Goal: Navigation & Orientation: Find specific page/section

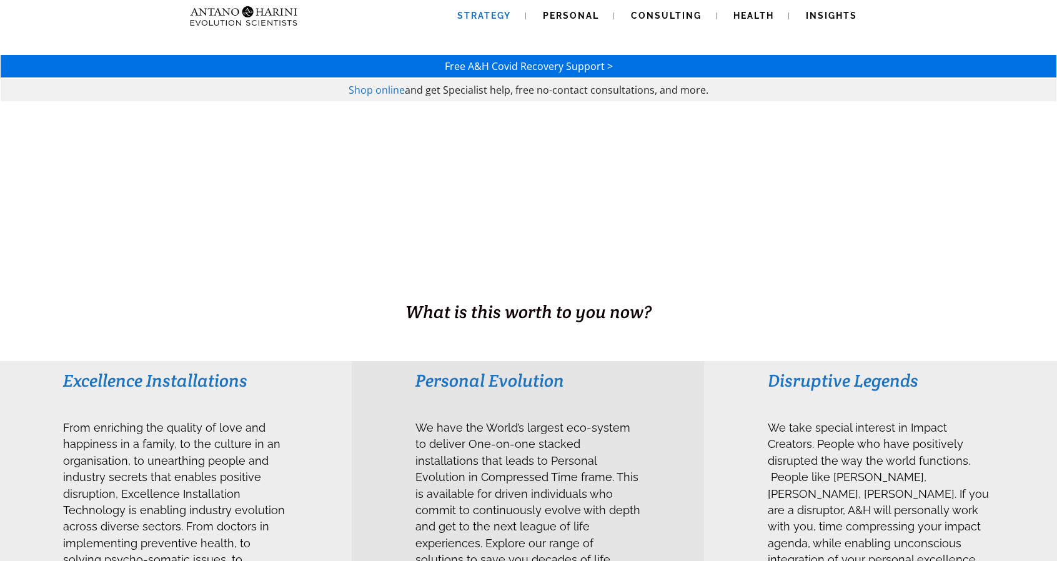
click at [496, 16] on span "Strategy" at bounding box center [484, 16] width 54 height 10
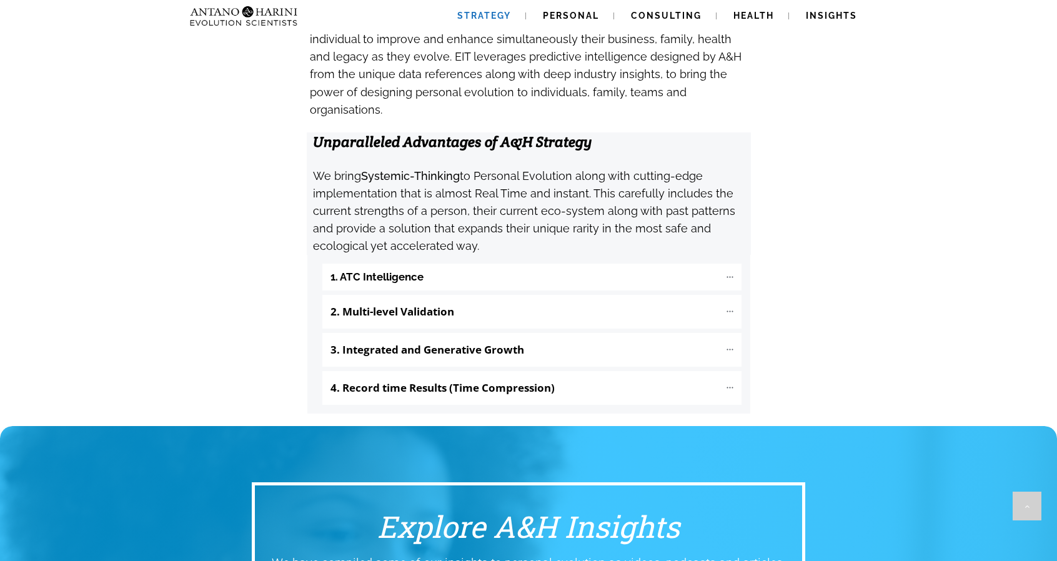
scroll to position [1269, 0]
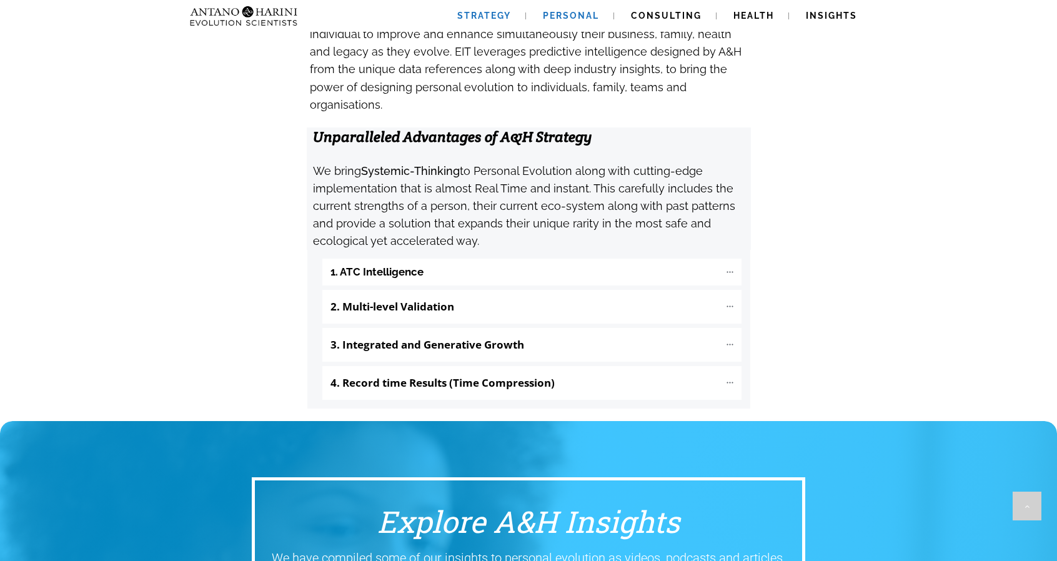
click at [591, 12] on span "Personal" at bounding box center [571, 16] width 56 height 10
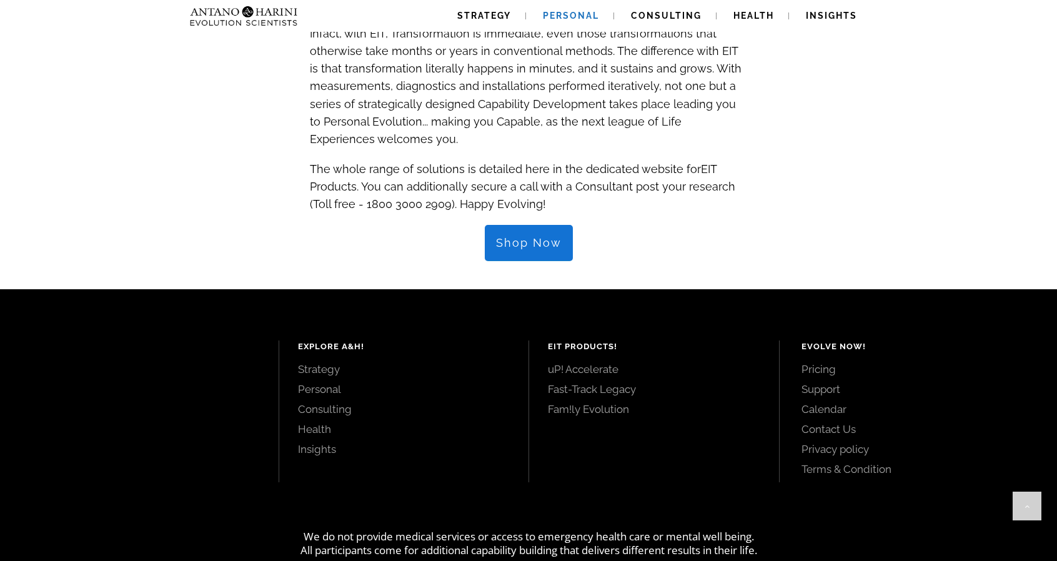
scroll to position [1330, 0]
